Goal: Find specific page/section: Find specific page/section

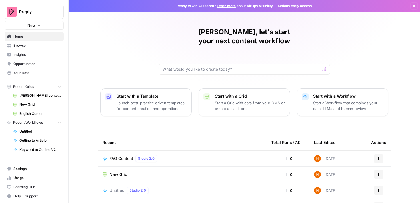
click at [29, 116] on span "English Content" at bounding box center [40, 113] width 42 height 5
click at [40, 113] on span "English Content" at bounding box center [40, 113] width 42 height 5
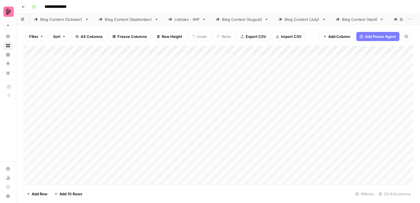
click at [73, 19] on div "Blog Content (October)" at bounding box center [61, 20] width 42 height 6
click at [126, 20] on div "Blog Content (September)" at bounding box center [128, 20] width 47 height 6
click at [235, 20] on div "Blog Content (August)" at bounding box center [242, 20] width 40 height 6
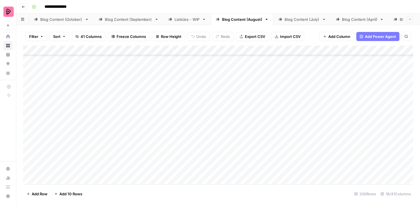
click at [249, 36] on span "Export CSV" at bounding box center [255, 37] width 20 height 6
click at [130, 18] on div "Blog Content (September)" at bounding box center [128, 20] width 47 height 6
